Goal: Information Seeking & Learning: Find specific page/section

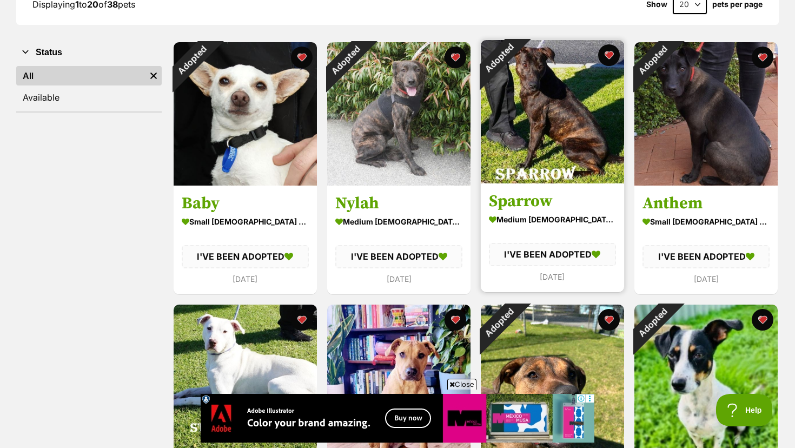
scroll to position [178, 0]
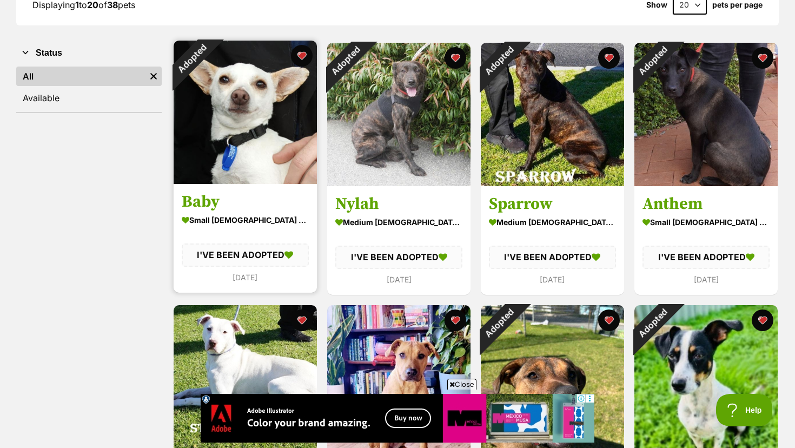
click at [210, 55] on div "Adopted" at bounding box center [192, 59] width 36 height 36
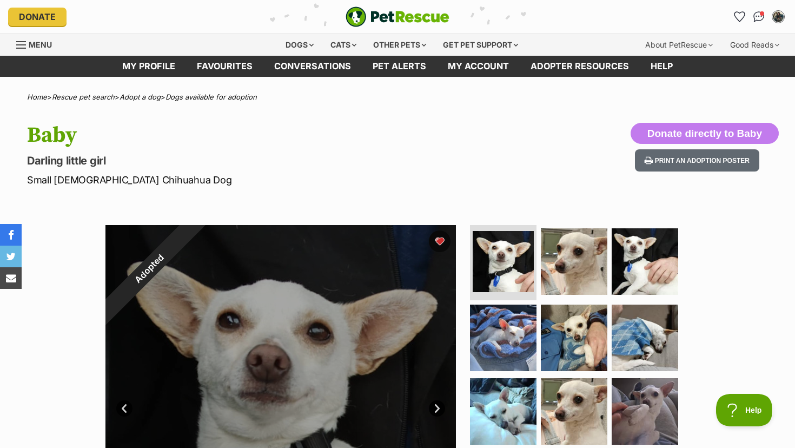
click at [193, 237] on div "Adopted" at bounding box center [149, 269] width 88 height 88
click at [226, 64] on link "Favourites" at bounding box center [224, 66] width 77 height 21
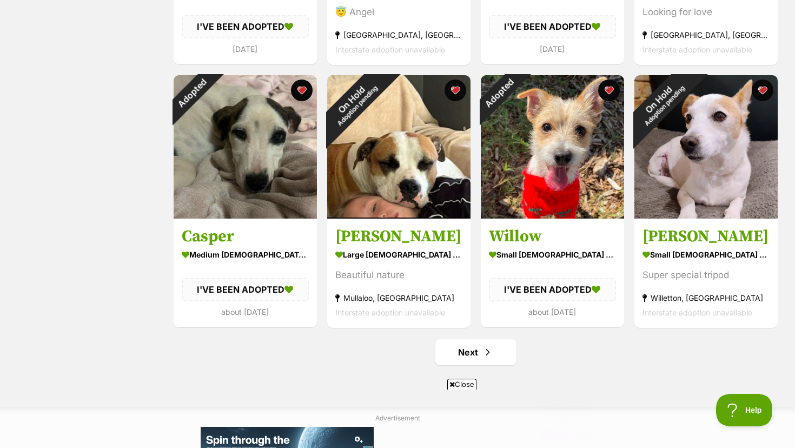
scroll to position [1198, 0]
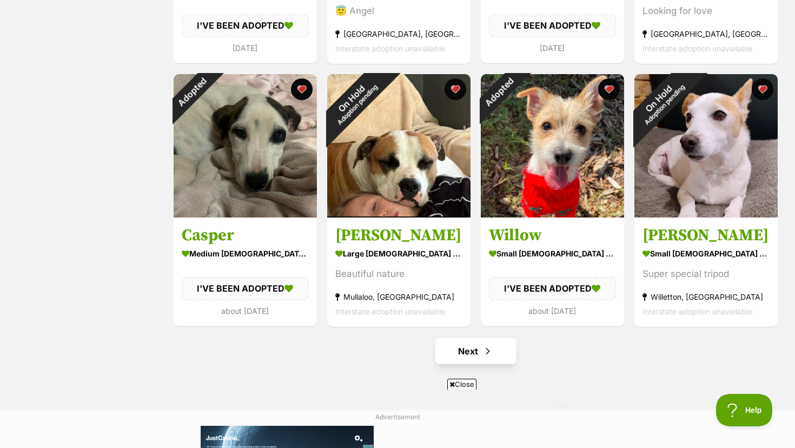
click at [480, 354] on link "Next" at bounding box center [475, 351] width 81 height 26
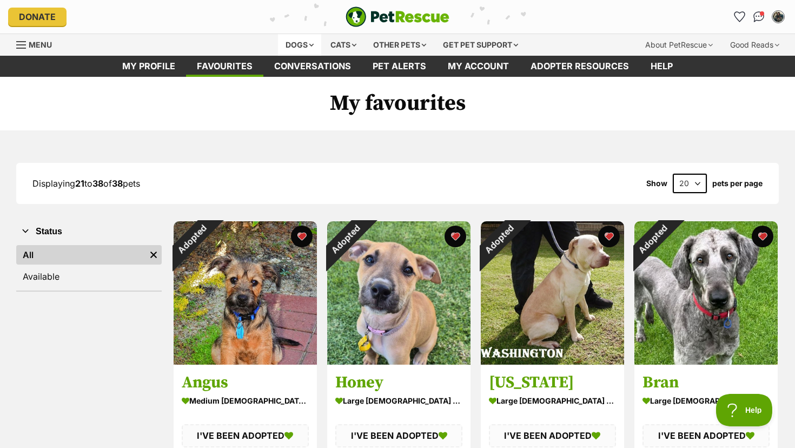
click at [297, 40] on div "Dogs" at bounding box center [299, 45] width 43 height 22
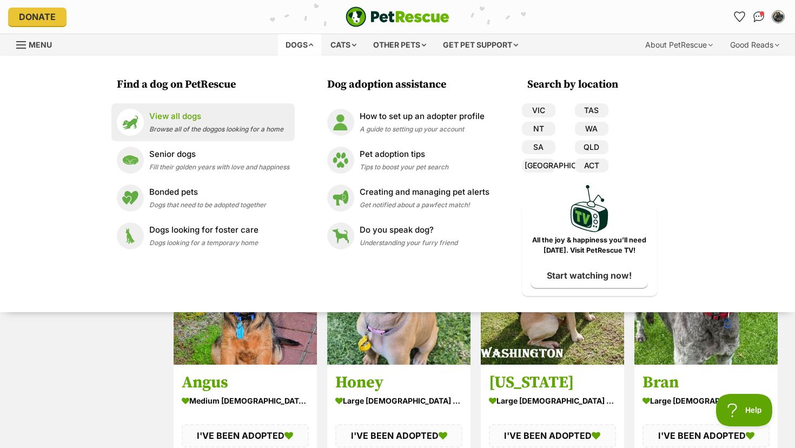
click at [188, 116] on p "View all dogs" at bounding box center [216, 116] width 134 height 12
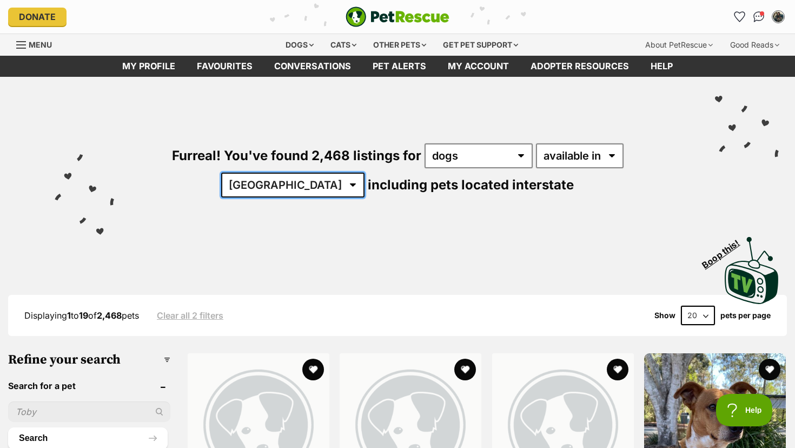
select select "WA"
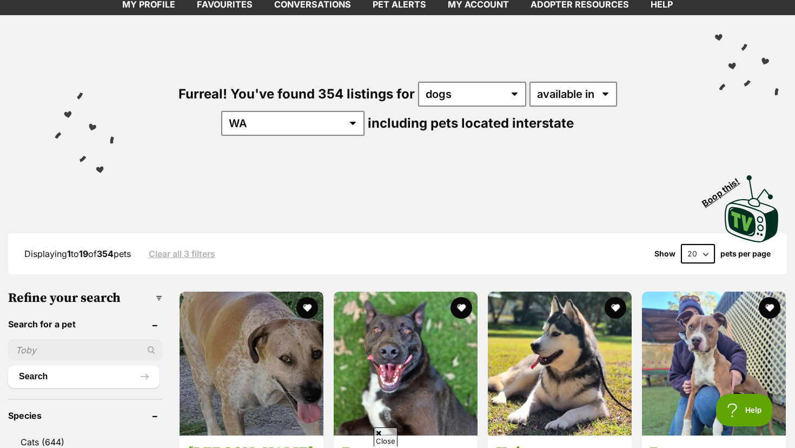
scroll to position [105, 0]
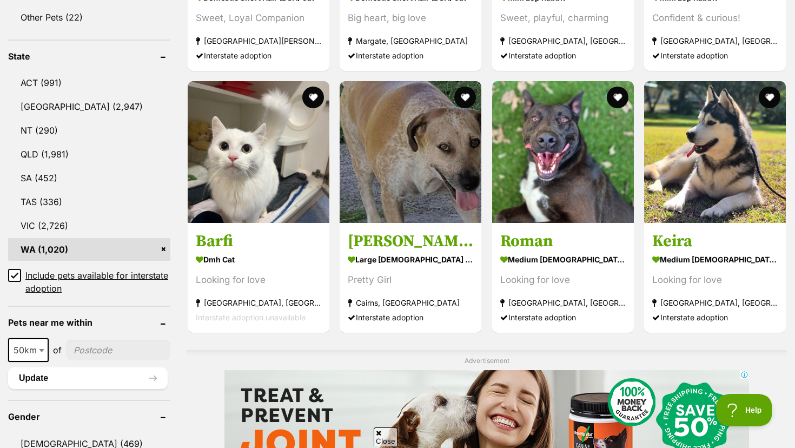
scroll to position [538, 0]
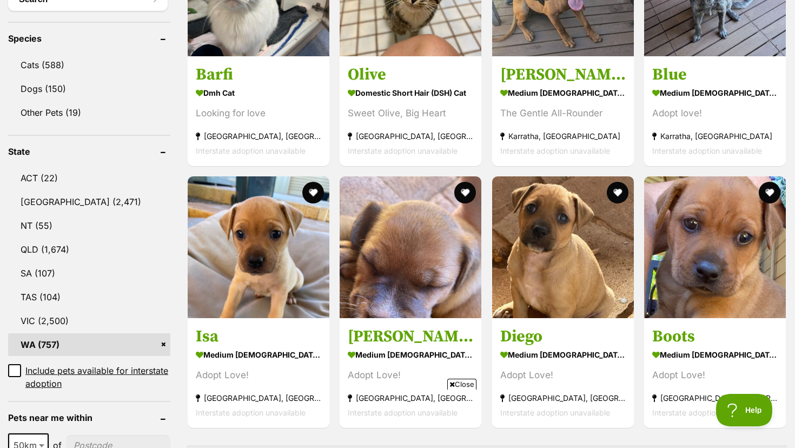
click at [111, 333] on link "WA (757)" at bounding box center [89, 344] width 162 height 23
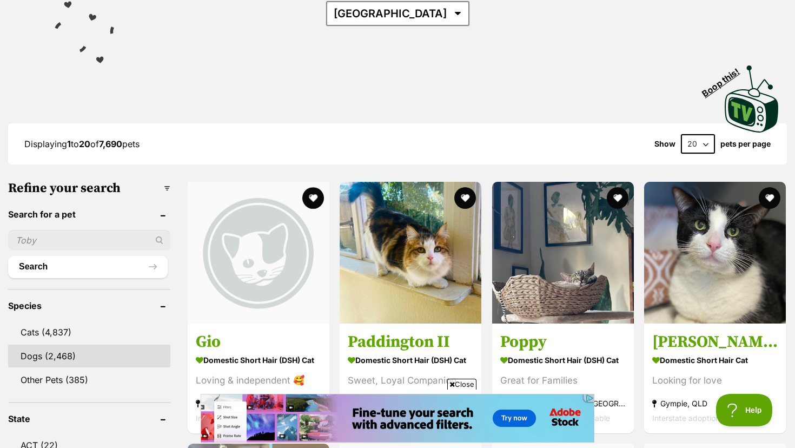
scroll to position [190, 0]
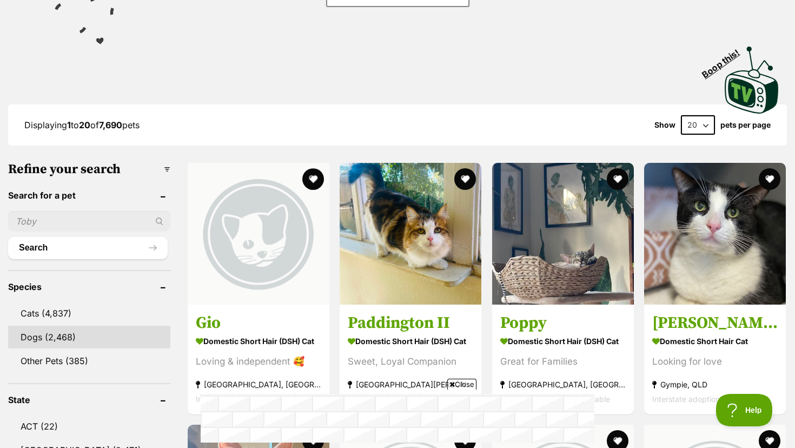
click at [61, 326] on link "Dogs (2,468)" at bounding box center [89, 337] width 162 height 23
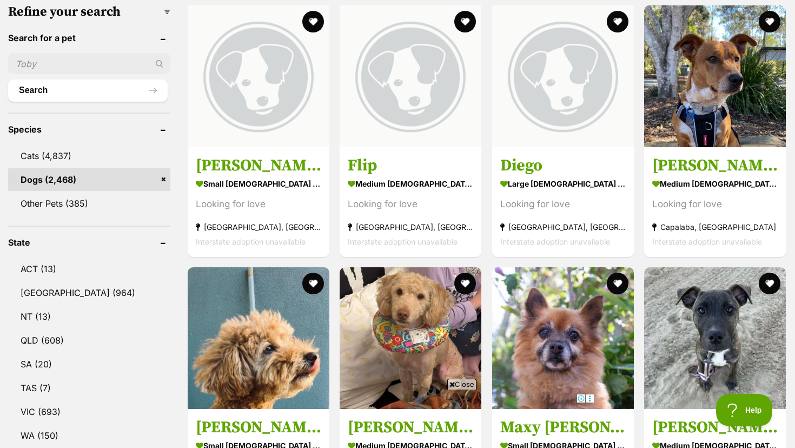
scroll to position [349, 0]
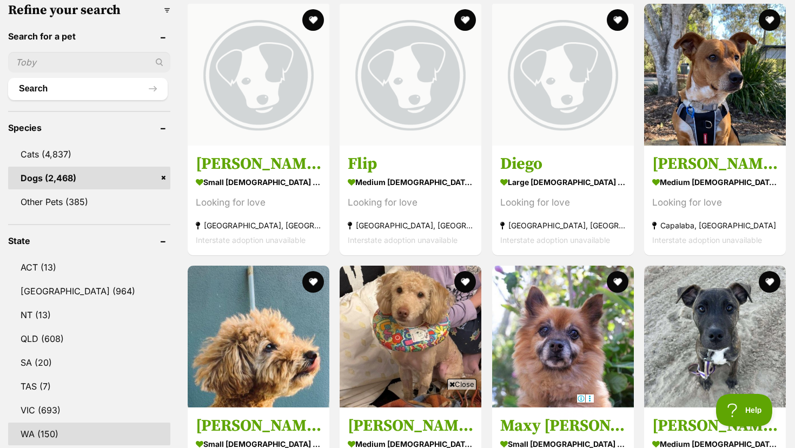
click at [70, 422] on link "WA (150)" at bounding box center [89, 433] width 162 height 23
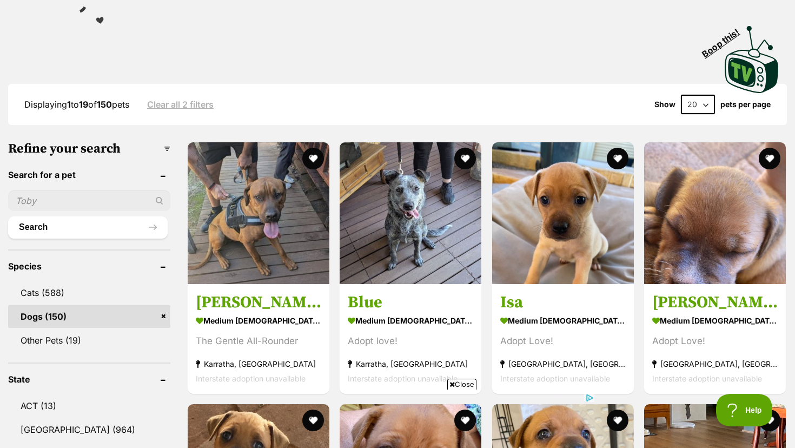
click at [29, 190] on input "text" at bounding box center [89, 200] width 162 height 21
type input "Jorga"
click at [88, 216] on button "Search" at bounding box center [88, 227] width 160 height 22
